Goal: Transaction & Acquisition: Purchase product/service

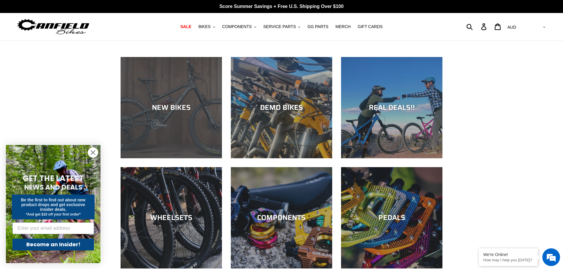
click at [177, 158] on div "NEW BIKES" at bounding box center [171, 158] width 101 height 0
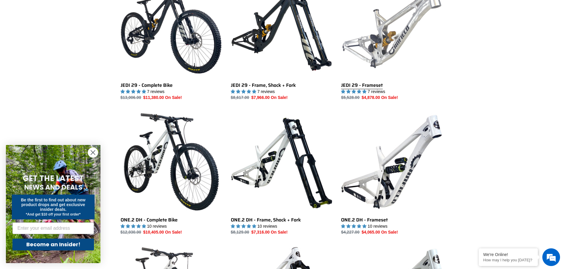
scroll to position [207, 0]
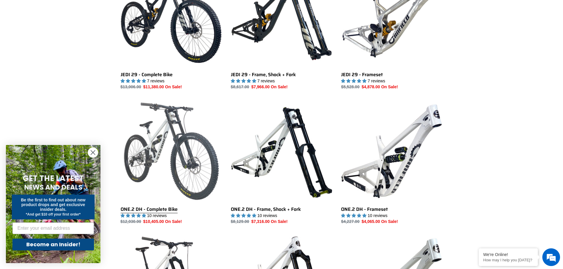
click at [202, 161] on link "ONE.2 DH - Complete Bike" at bounding box center [171, 162] width 101 height 124
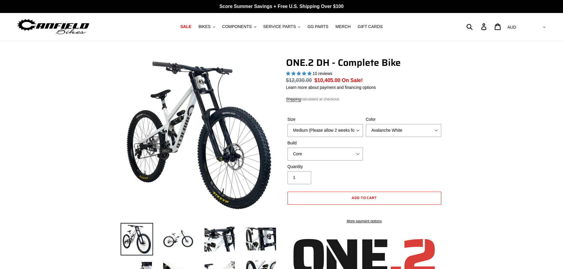
select select "highest-rating"
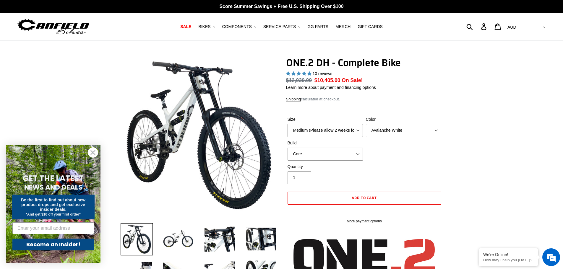
click at [352, 129] on select "Medium (Please allow 2 weeks for delivery) Large (Sold Out)" at bounding box center [325, 130] width 75 height 13
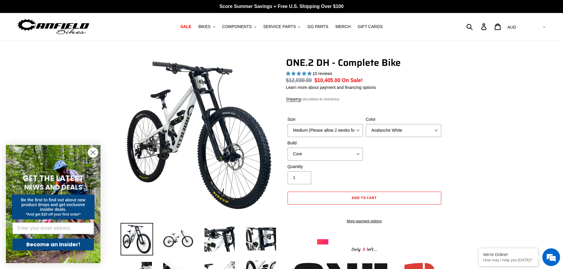
click at [350, 96] on div "Shipping calculated at checkout." at bounding box center [364, 99] width 157 height 6
click at [319, 131] on select "Medium (Please allow 2 weeks for delivery) Large (Sold Out)" at bounding box center [325, 130] width 75 height 13
select select "Large (Sold Out)"
click at [288, 124] on select "Medium (Please allow 2 weeks for delivery) Large (Sold Out)" at bounding box center [325, 130] width 75 height 13
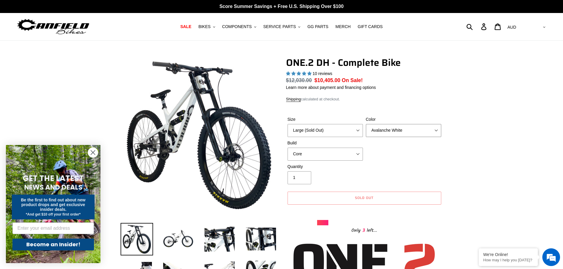
click at [384, 130] on select "Avalanche White Bentonite Grey" at bounding box center [403, 130] width 75 height 13
select select "Bentonite Grey"
click at [366, 124] on select "Avalanche White Bentonite Grey" at bounding box center [403, 130] width 75 height 13
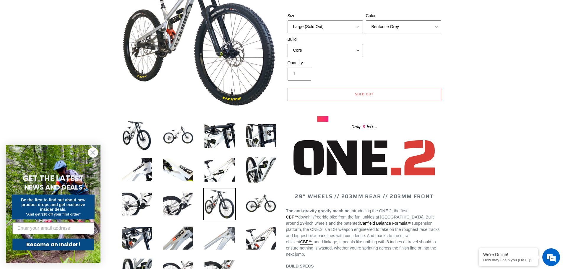
scroll to position [118, 0]
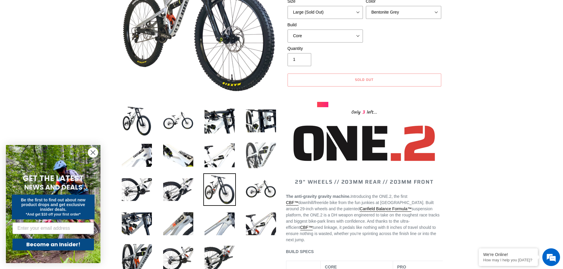
click at [270, 166] on img at bounding box center [261, 155] width 33 height 33
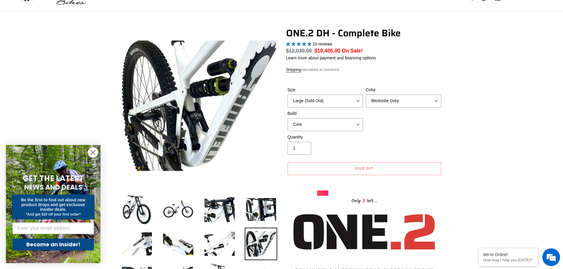
scroll to position [59, 0]
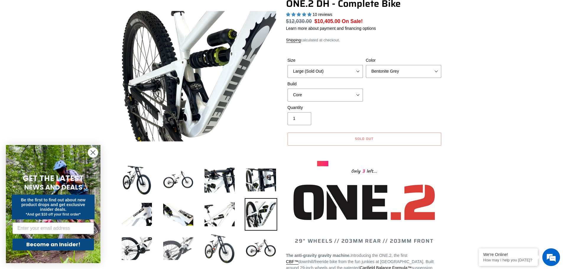
click at [180, 248] on img at bounding box center [178, 249] width 33 height 33
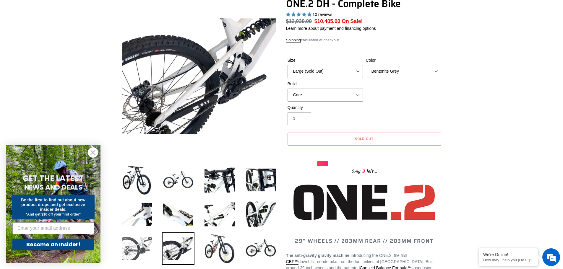
click at [143, 245] on img at bounding box center [137, 249] width 33 height 33
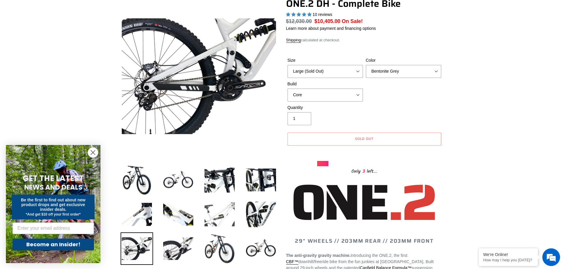
click at [218, 212] on img at bounding box center [219, 214] width 33 height 33
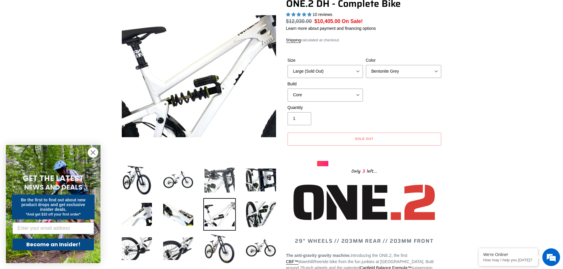
click at [231, 170] on img at bounding box center [219, 180] width 33 height 33
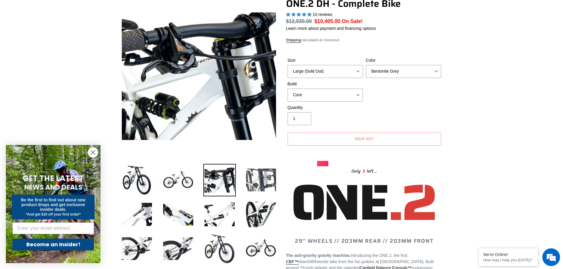
click at [257, 187] on img at bounding box center [261, 180] width 33 height 33
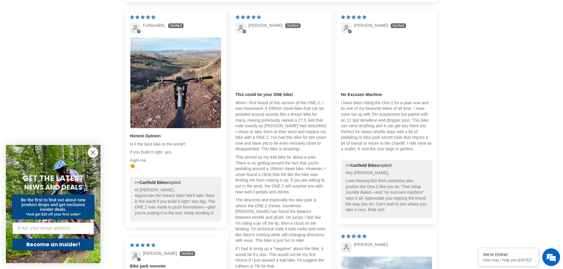
scroll to position [1271, 0]
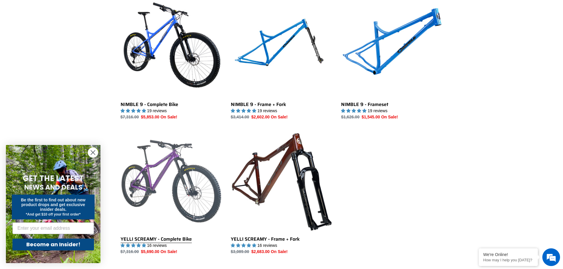
scroll to position [887, 0]
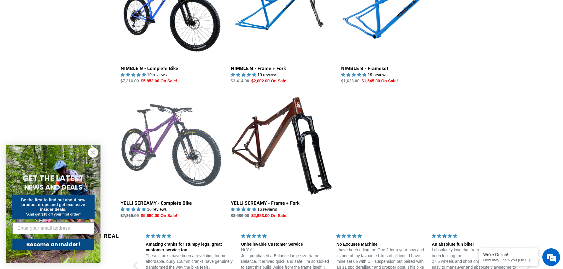
click at [177, 202] on link "YELLI SCREAMY - Complete Bike" at bounding box center [171, 157] width 101 height 124
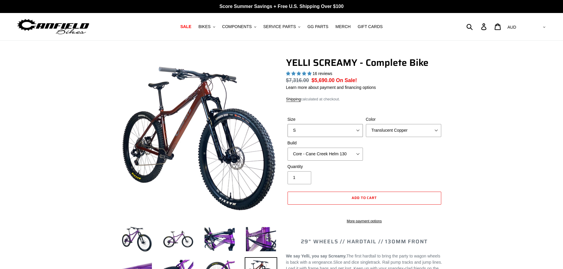
click at [332, 129] on select "S M L XL" at bounding box center [325, 130] width 75 height 13
select select "highest-rating"
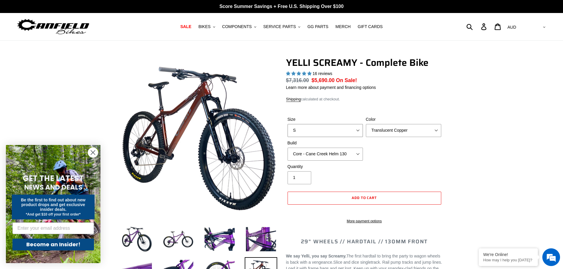
select select "L"
click at [288, 124] on select "S M L XL" at bounding box center [325, 130] width 75 height 13
click at [395, 124] on select "Translucent Copper Purple Haze Raw" at bounding box center [403, 130] width 75 height 13
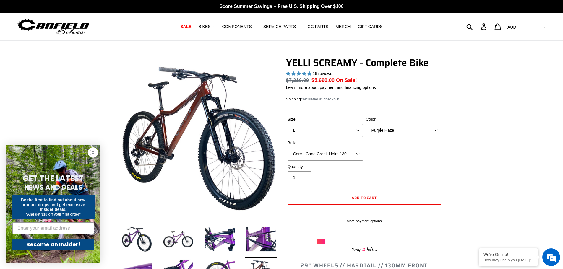
click at [366, 124] on select "Translucent Copper Purple Haze Raw" at bounding box center [403, 130] width 75 height 13
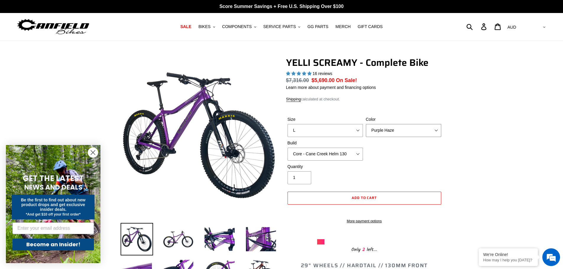
click at [387, 126] on select "Translucent Copper Purple Haze Raw" at bounding box center [403, 130] width 75 height 13
select select "Raw"
click at [366, 124] on select "Translucent Copper Purple Haze Raw" at bounding box center [403, 130] width 75 height 13
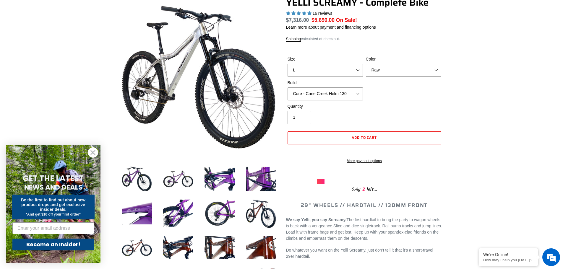
scroll to position [59, 0]
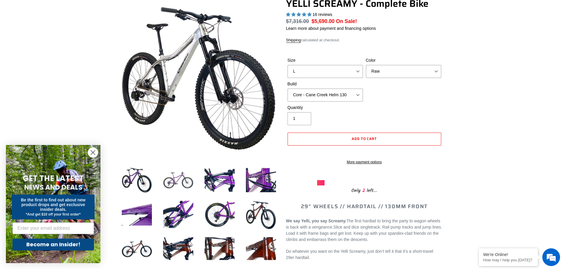
click at [183, 182] on img at bounding box center [178, 180] width 33 height 33
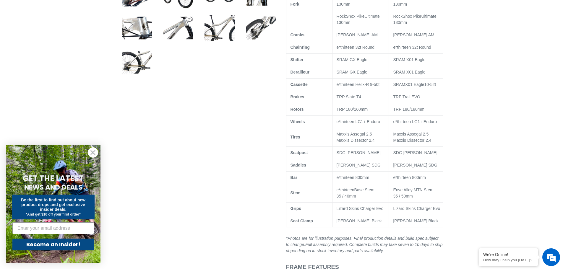
scroll to position [384, 0]
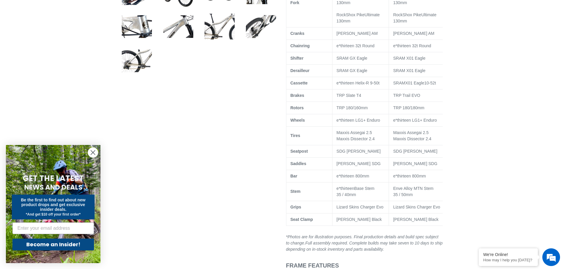
click at [93, 153] on icon "Close dialog" at bounding box center [93, 152] width 10 height 10
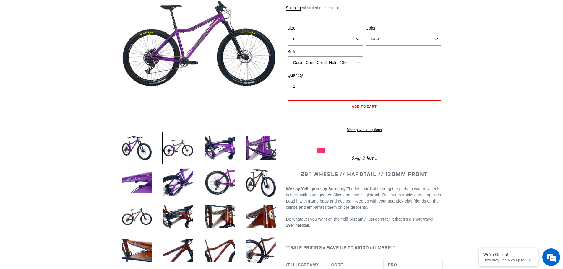
scroll to position [89, 0]
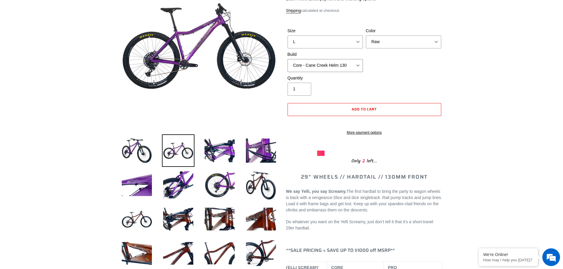
click at [359, 66] on select "Core - Cane Creek Helm 130 Pro - [GEOGRAPHIC_DATA] Helm 130 Core - Fox 34 SL Fa…" at bounding box center [325, 65] width 75 height 13
click at [390, 66] on div "Size S M L XL Color Translucent Copper Purple Haze Raw Build Core - [GEOGRAPHIC…" at bounding box center [364, 51] width 157 height 47
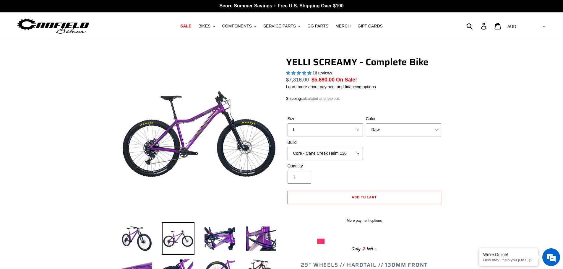
scroll to position [0, 0]
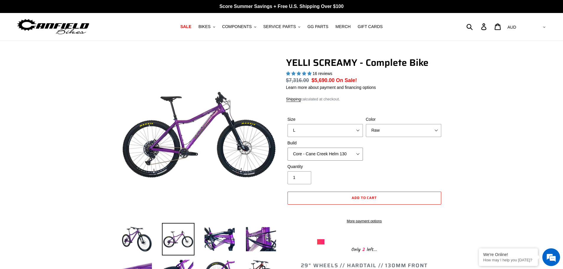
click at [356, 153] on select "Core - Cane Creek Helm 130 Pro - [GEOGRAPHIC_DATA] Helm 130 Core - Fox 34 SL Fa…" at bounding box center [325, 154] width 75 height 13
click at [288, 148] on select "Core - Cane Creek Helm 130 Pro - [GEOGRAPHIC_DATA] Helm 130 Core - Fox 34 SL Fa…" at bounding box center [325, 154] width 75 height 13
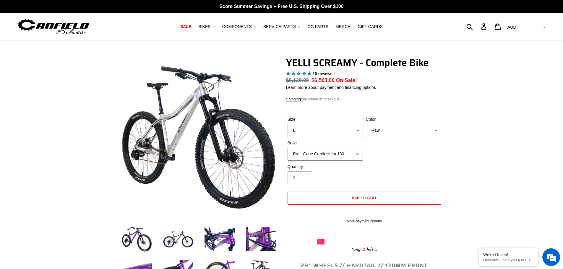
click at [349, 152] on select "Core - Cane Creek Helm 130 Pro - [GEOGRAPHIC_DATA] Helm 130 Core - Fox 34 SL Fa…" at bounding box center [325, 154] width 75 height 13
click at [288, 148] on select "Core - Cane Creek Helm 130 Pro - [GEOGRAPHIC_DATA] Helm 130 Core - Fox 34 SL Fa…" at bounding box center [325, 154] width 75 height 13
click at [355, 152] on select "Core - Cane Creek Helm 130 Pro - [GEOGRAPHIC_DATA] Helm 130 Core - Fox 34 SL Fa…" at bounding box center [325, 154] width 75 height 13
select select "Pro - RockShox Pike Ultimate 130"
click at [288, 148] on select "Core - Cane Creek Helm 130 Pro - [GEOGRAPHIC_DATA] Helm 130 Core - Fox 34 SL Fa…" at bounding box center [325, 154] width 75 height 13
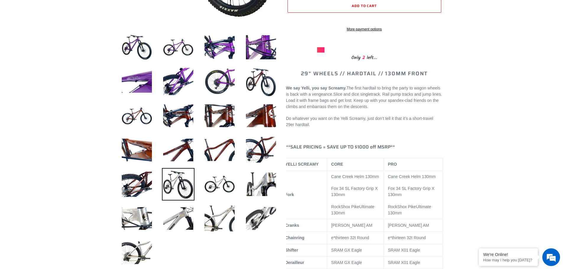
scroll to position [118, 0]
